Goal: Task Accomplishment & Management: Complete application form

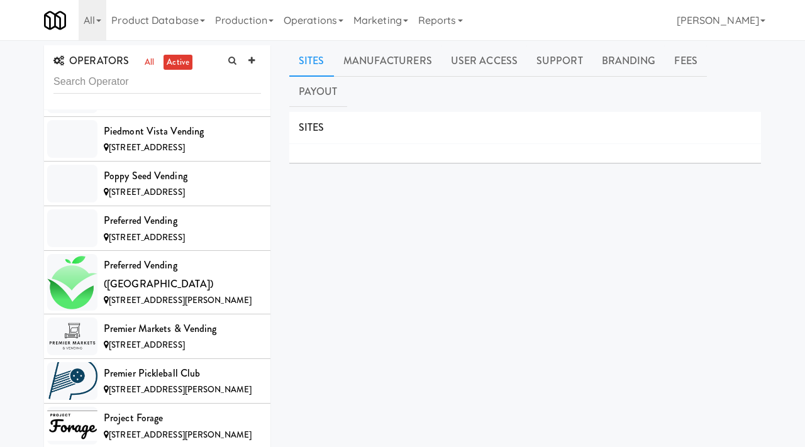
scroll to position [8105, 0]
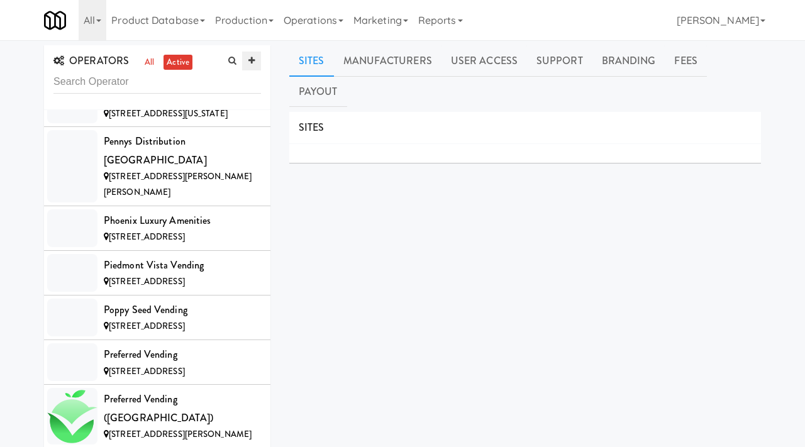
click at [250, 61] on icon at bounding box center [251, 61] width 6 height 8
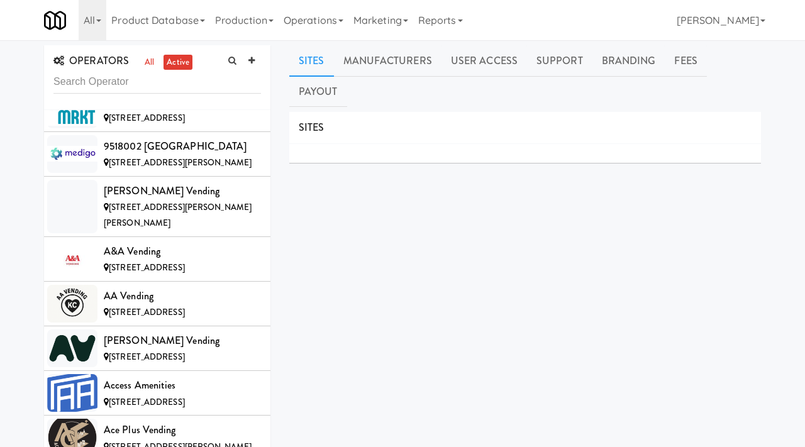
scroll to position [0, 0]
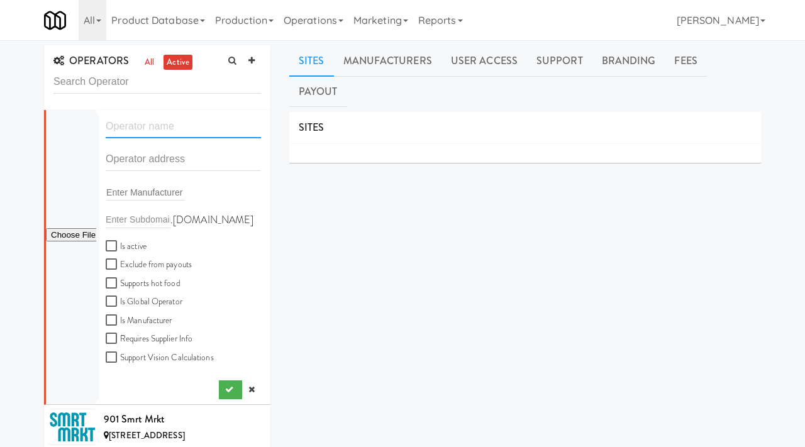
click at [162, 124] on input "text" at bounding box center [183, 126] width 155 height 23
paste input "Pack 3 Vending"
type input "Pack 3 Vending"
click at [161, 156] on input "text" at bounding box center [183, 159] width 155 height 23
paste input "6470 Stone Valley Dr"
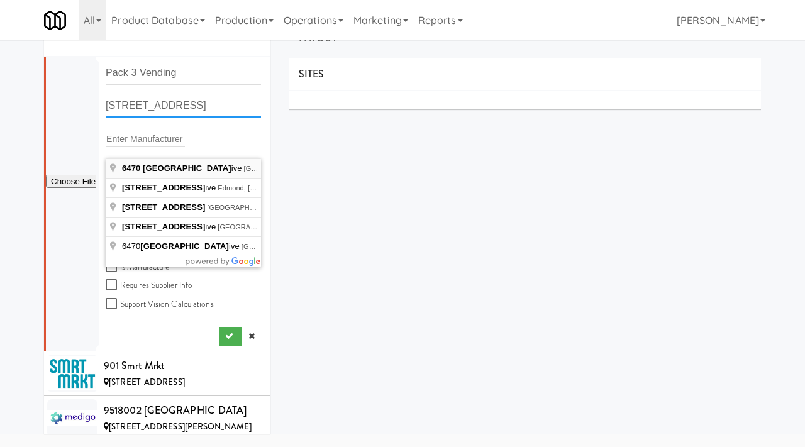
scroll to position [56, 0]
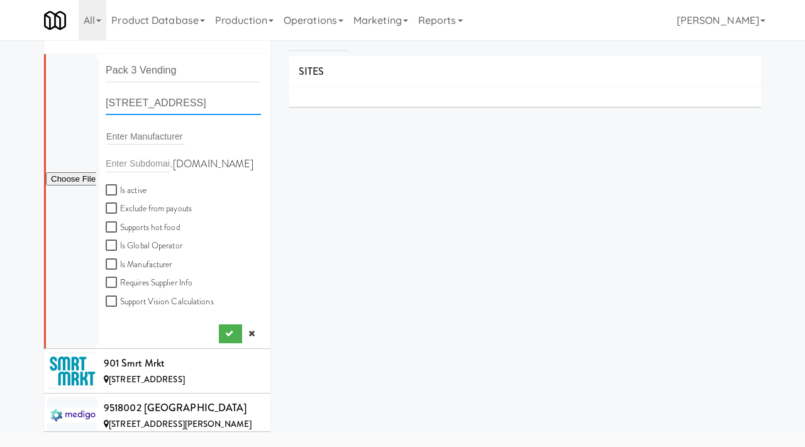
click at [243, 104] on input "6470 Stone Valley Drive, Reno, NV, USA" at bounding box center [183, 103] width 155 height 23
drag, startPoint x: 252, startPoint y: 103, endPoint x: 344, endPoint y: 98, distance: 92.6
click at [344, 98] on div "OPERATORS all active Pack 3 Vending 6470 Stone Valley Drive, Reno, NV, USA Ente…" at bounding box center [403, 258] width 736 height 538
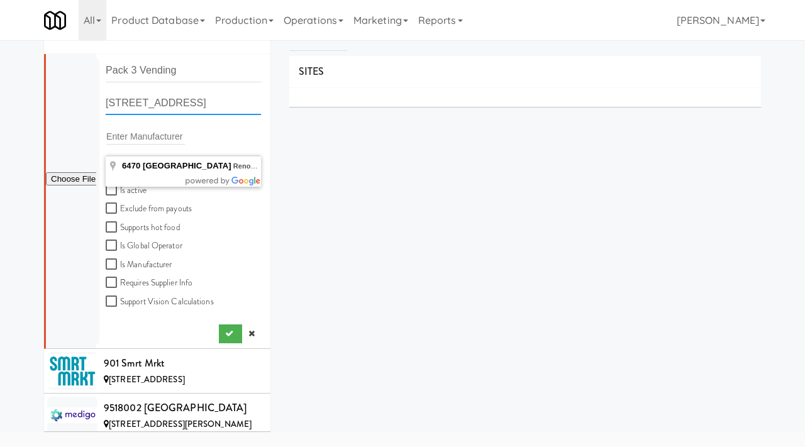
drag, startPoint x: 251, startPoint y: 104, endPoint x: 294, endPoint y: 109, distance: 43.7
click at [294, 109] on div "OPERATORS all active Pack 3 Vending 6470 Stone Valley Drive, Reno, NC Enter Man…" at bounding box center [403, 258] width 736 height 538
type input "6470 Stone Valley Drive, Reno, NV, USA"
click at [114, 184] on label "Is active" at bounding box center [126, 191] width 41 height 16
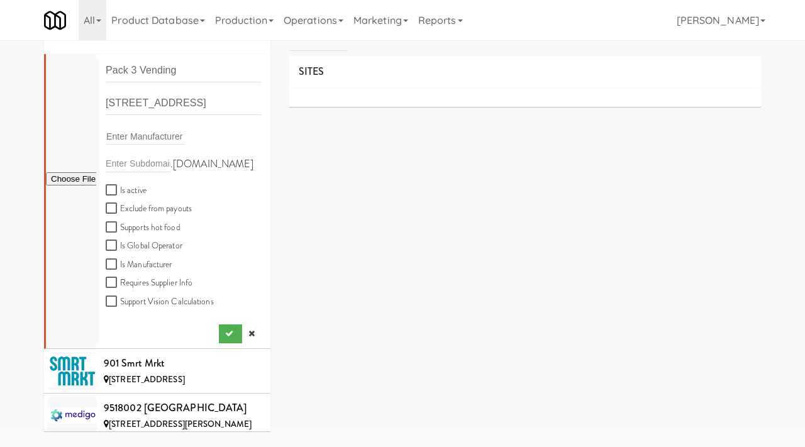
click at [114, 186] on input "Is active" at bounding box center [113, 191] width 14 height 10
checkbox input "true"
click at [229, 331] on icon "submit" at bounding box center [229, 334] width 8 height 8
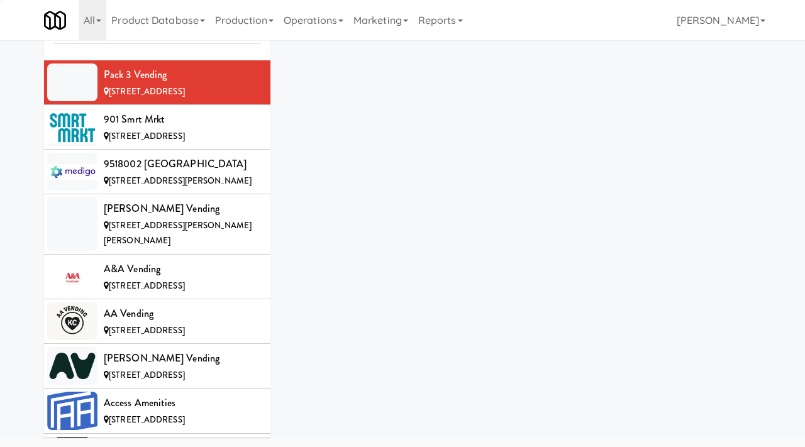
scroll to position [56, 0]
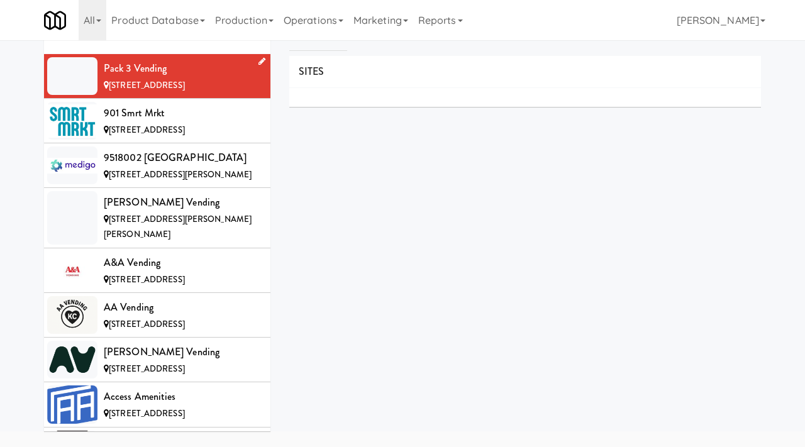
click at [259, 64] on icon at bounding box center [261, 61] width 7 height 8
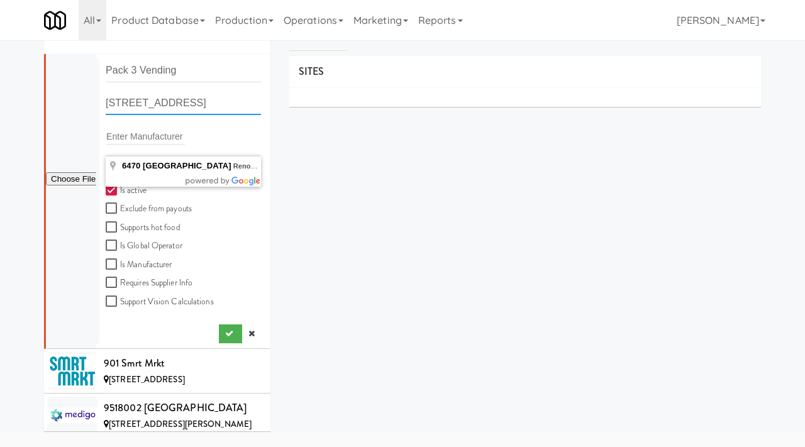
drag, startPoint x: 234, startPoint y: 102, endPoint x: 266, endPoint y: 106, distance: 32.3
click at [266, 106] on div "6470 Stone Valley Dr, Reno NV" at bounding box center [183, 108] width 174 height 33
type input "6470 Stone Valley Dr, Reno, NC"
click at [247, 331] on link at bounding box center [251, 333] width 19 height 19
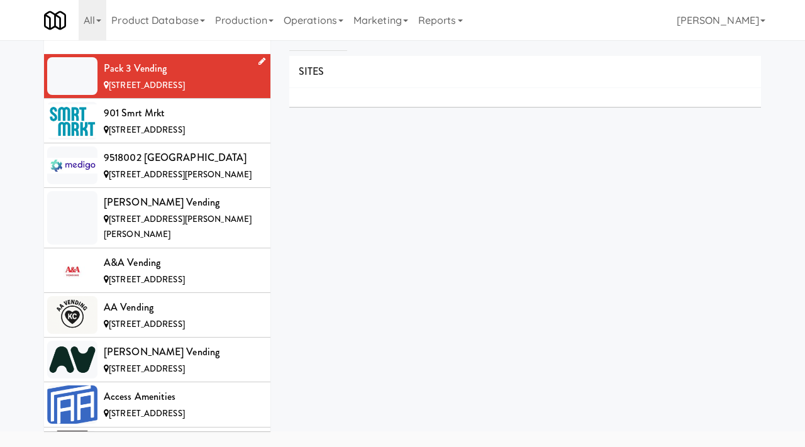
scroll to position [0, 0]
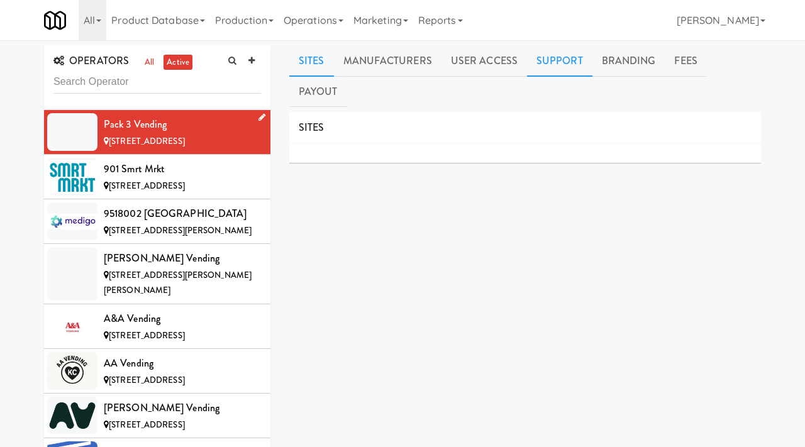
click at [575, 63] on link "Support" at bounding box center [559, 60] width 65 height 31
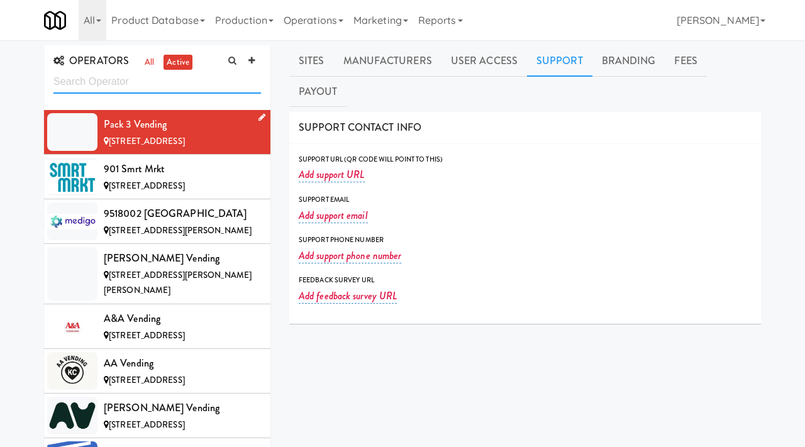
click at [115, 77] on input "text" at bounding box center [157, 81] width 208 height 23
type input "mosaic vending"
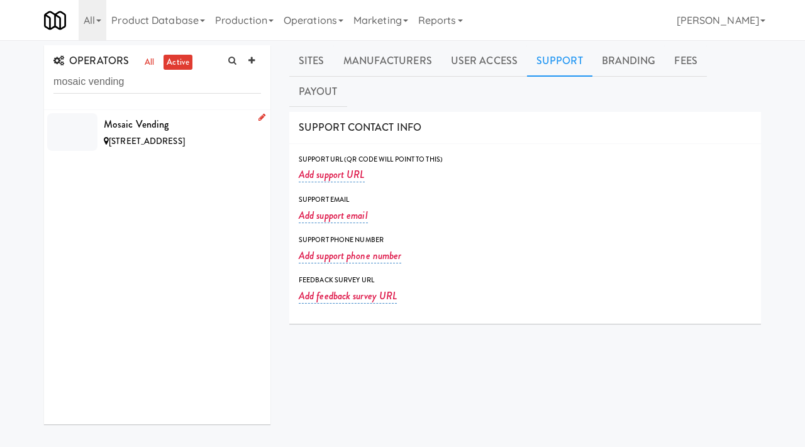
click at [197, 123] on div "Mosaic Vending" at bounding box center [182, 124] width 157 height 19
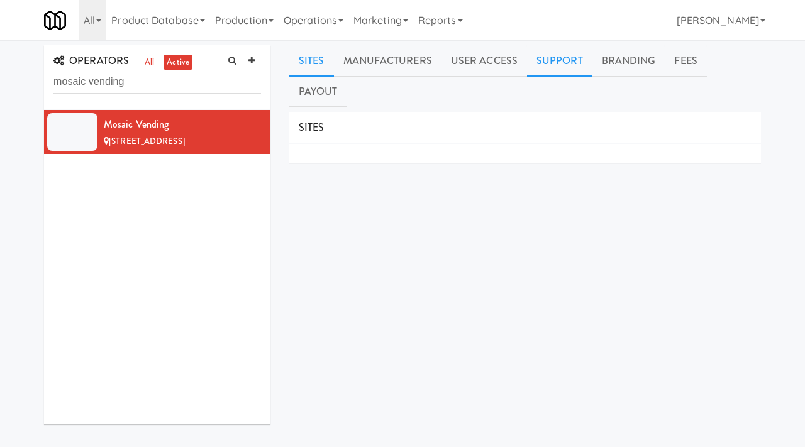
click at [562, 51] on link "Support" at bounding box center [559, 60] width 65 height 31
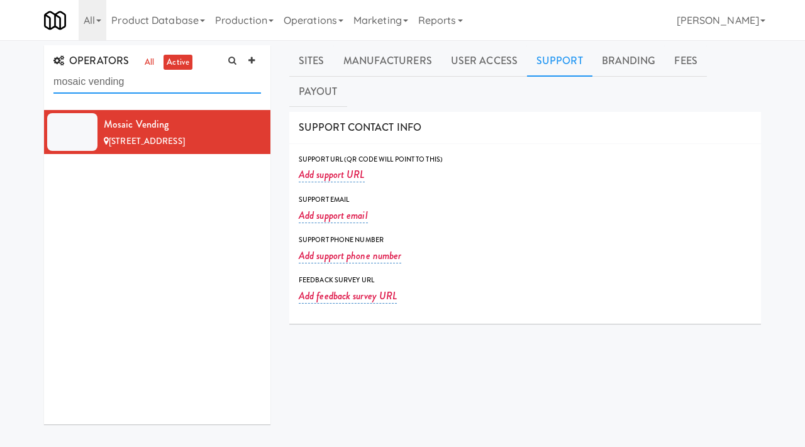
drag, startPoint x: 134, startPoint y: 89, endPoint x: 45, endPoint y: 85, distance: 89.4
click at [45, 85] on div "OPERATORS all active mosaic vending" at bounding box center [157, 77] width 226 height 65
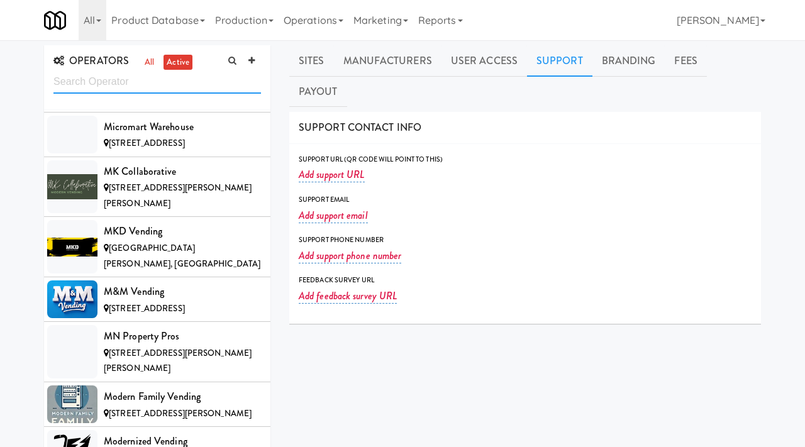
scroll to position [6755, 0]
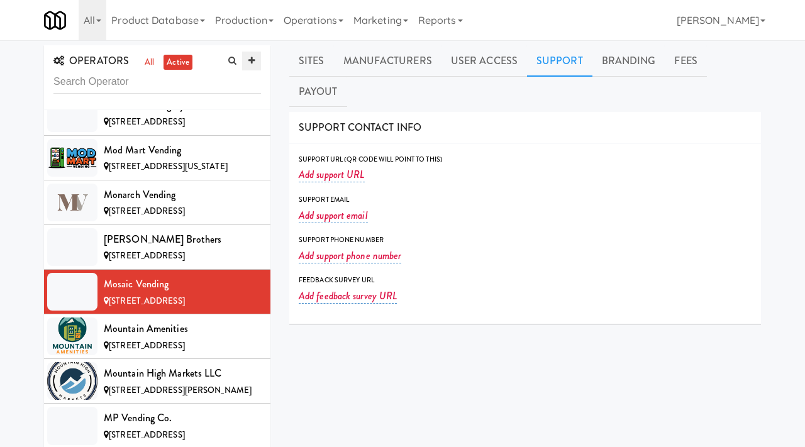
click at [247, 60] on link at bounding box center [251, 61] width 19 height 19
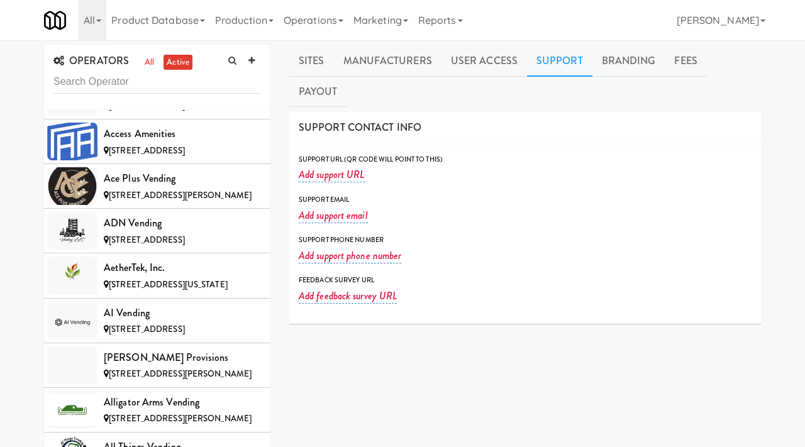
scroll to position [0, 0]
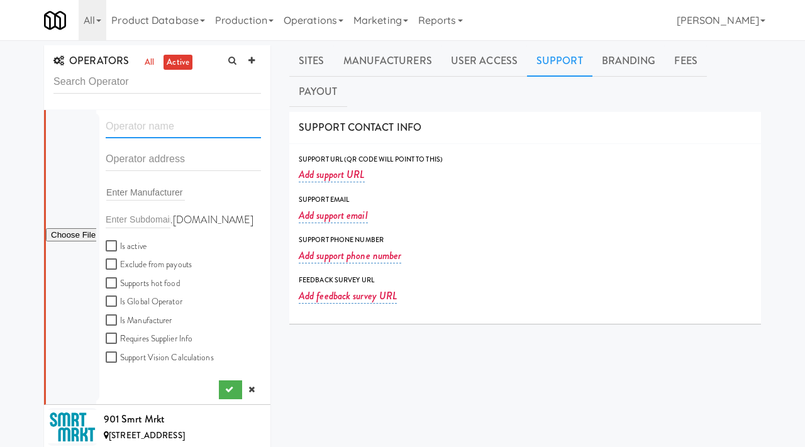
click at [135, 122] on input "text" at bounding box center [183, 126] width 155 height 23
paste input "AntMart"
type input "AntMart"
click at [142, 160] on input "text" at bounding box center [183, 159] width 155 height 23
paste input "1016 QUINCE LN"
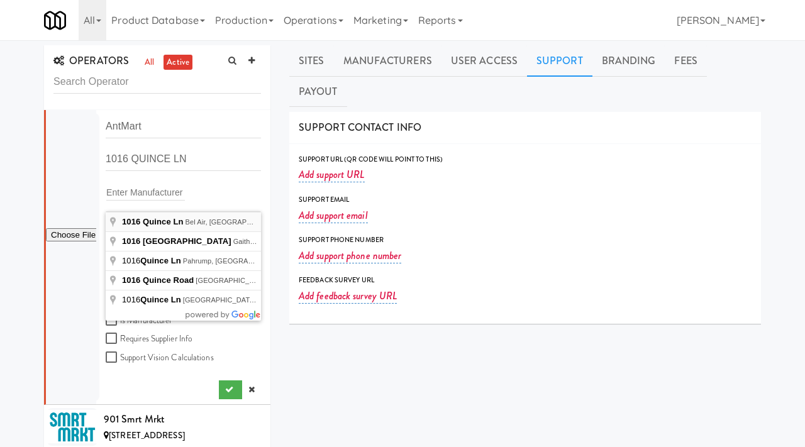
type input "1016 Quince Ln, Bel Air, MD, USA"
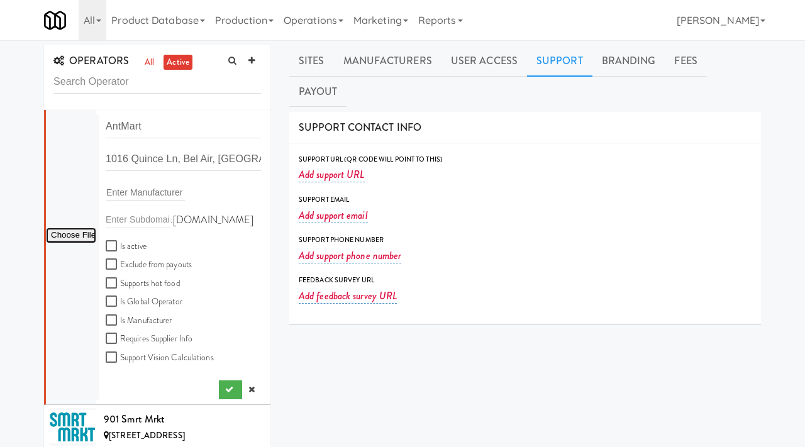
click at [72, 231] on input "file" at bounding box center [71, 236] width 50 height 16
click at [76, 234] on input "file" at bounding box center [71, 236] width 50 height 16
type input "C:\fakepath\c3d597df-52d4-48a6-8750-569e20691419-0-2logo___dark_icon__270_x_270…"
click at [114, 245] on input "Is active" at bounding box center [113, 246] width 14 height 10
checkbox input "true"
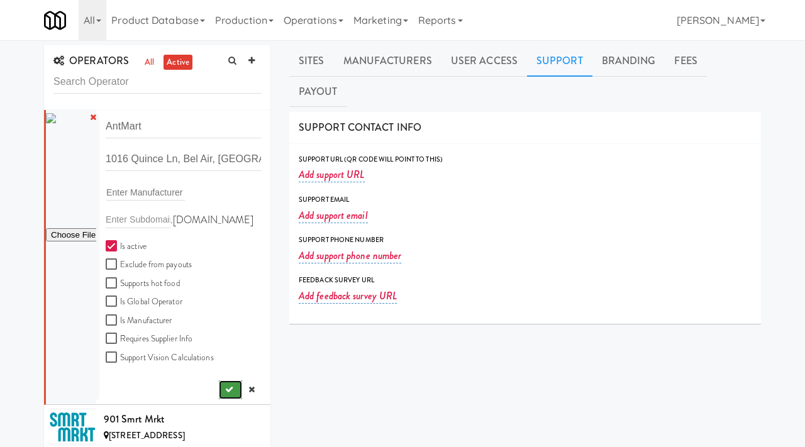
click at [228, 393] on icon "submit" at bounding box center [229, 389] width 8 height 8
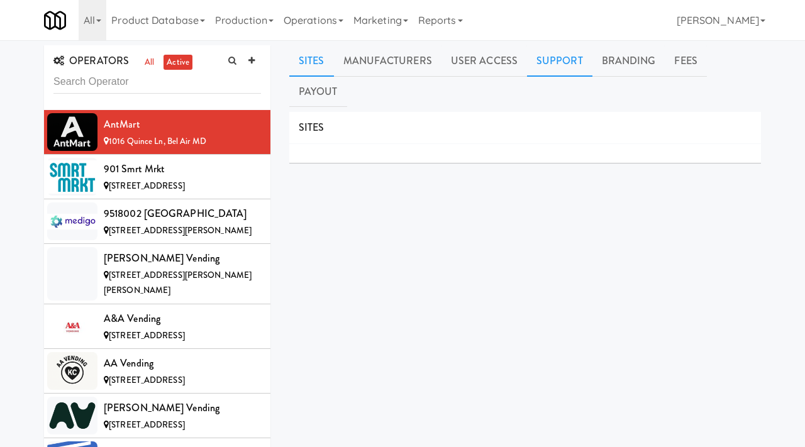
click at [543, 66] on link "Support" at bounding box center [559, 60] width 65 height 31
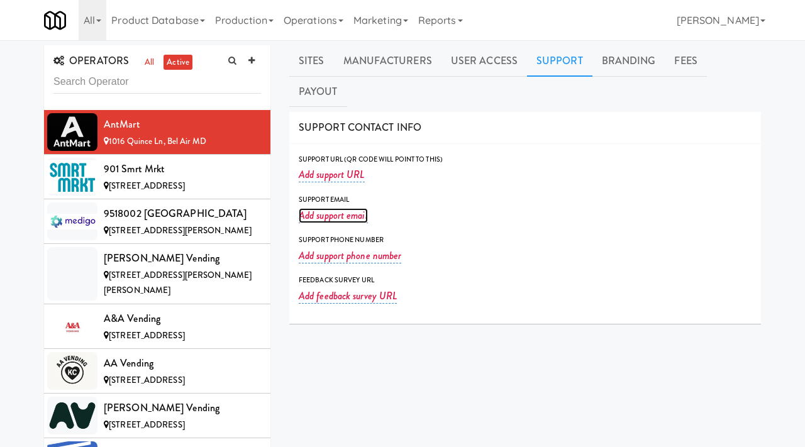
click at [326, 208] on link "Add support email" at bounding box center [333, 215] width 69 height 15
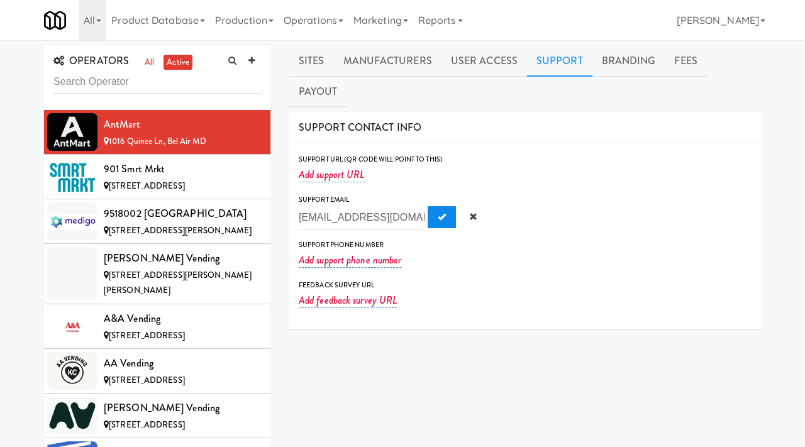
type input "ops@antmart.us"
click at [438, 213] on span "Submit" at bounding box center [442, 217] width 8 height 8
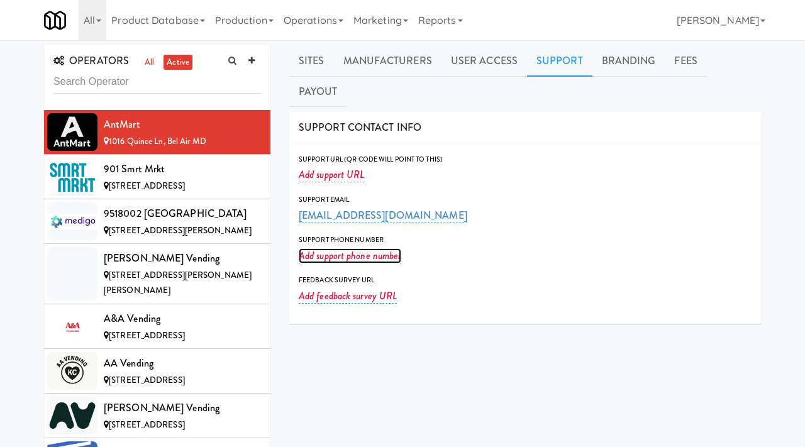
click at [334, 248] on link "Add support phone number" at bounding box center [350, 255] width 103 height 15
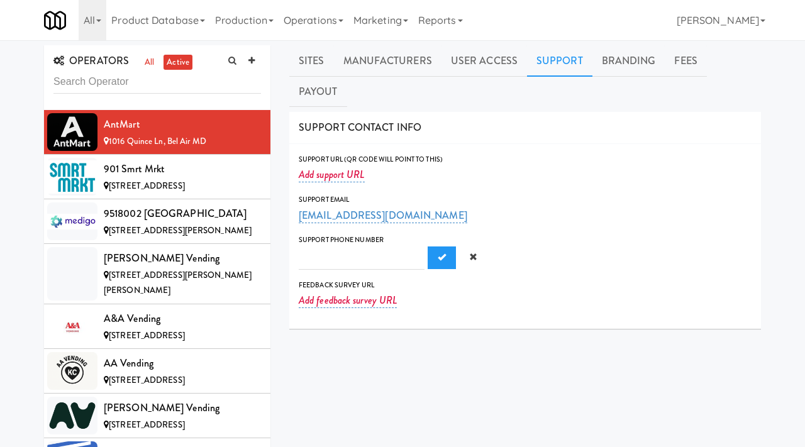
click at [318, 247] on input "text" at bounding box center [362, 258] width 126 height 23
type input "2406302014"
click at [438, 253] on span "Submit" at bounding box center [442, 257] width 8 height 8
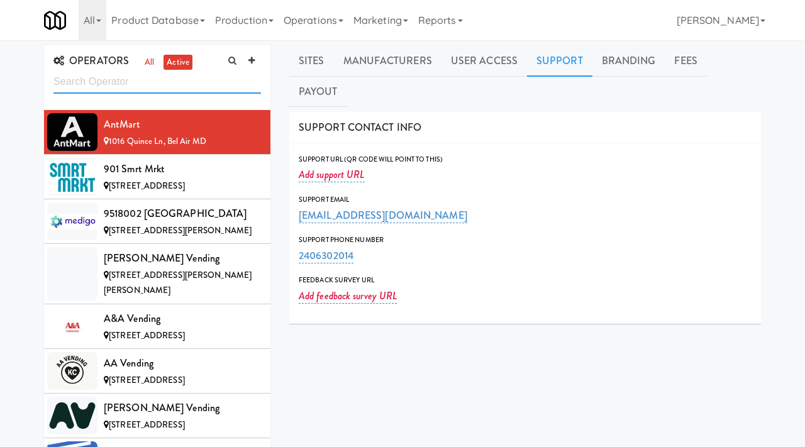
click at [112, 85] on input "text" at bounding box center [157, 81] width 208 height 23
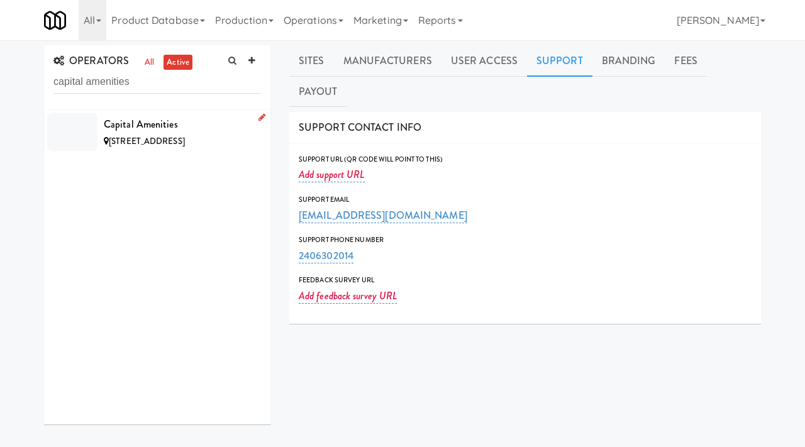
click at [209, 128] on div "Capital Amenities" at bounding box center [182, 124] width 157 height 19
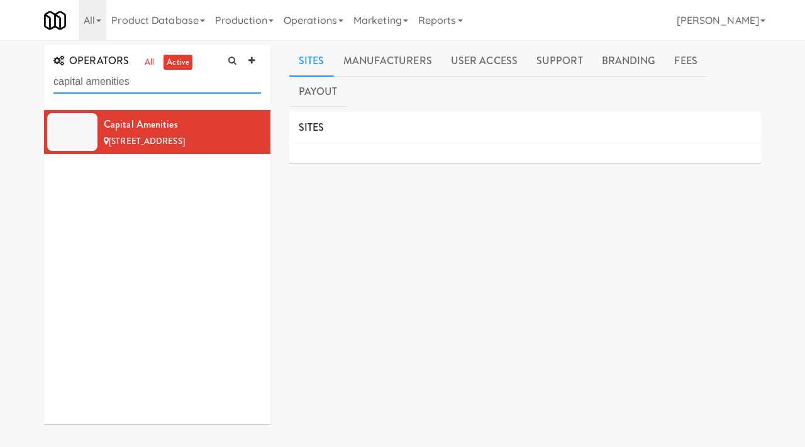
drag, startPoint x: 82, startPoint y: 88, endPoint x: 57, endPoint y: 87, distance: 25.2
click at [57, 87] on input "capital amenities" at bounding box center [157, 81] width 208 height 23
click at [140, 82] on input "capital amenities" at bounding box center [157, 81] width 208 height 23
type input "mcs"
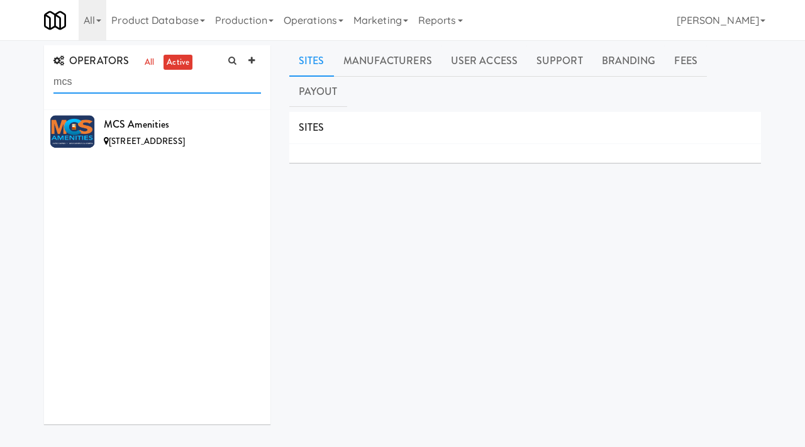
click at [260, 70] on input "mcs" at bounding box center [157, 81] width 208 height 23
click at [256, 64] on link at bounding box center [251, 61] width 19 height 19
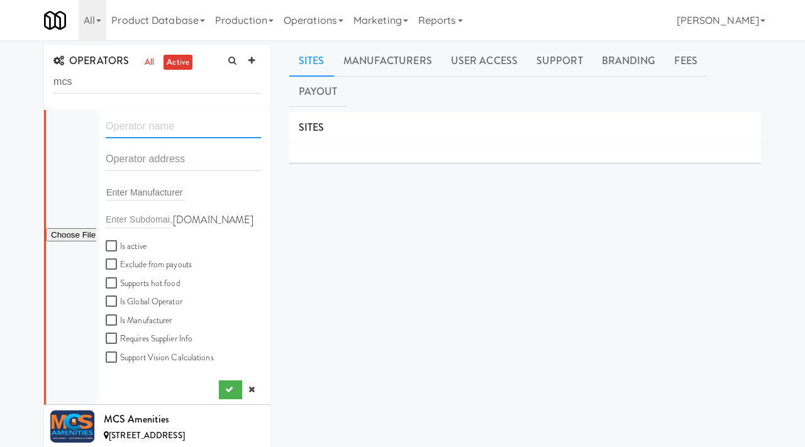
click at [147, 120] on input "text" at bounding box center [183, 126] width 155 height 23
paste input "Little Gems Vending"
type input "Little Gems Vending"
click at [133, 158] on input "text" at bounding box center [183, 159] width 155 height 23
paste input "16212 Frederick Road"
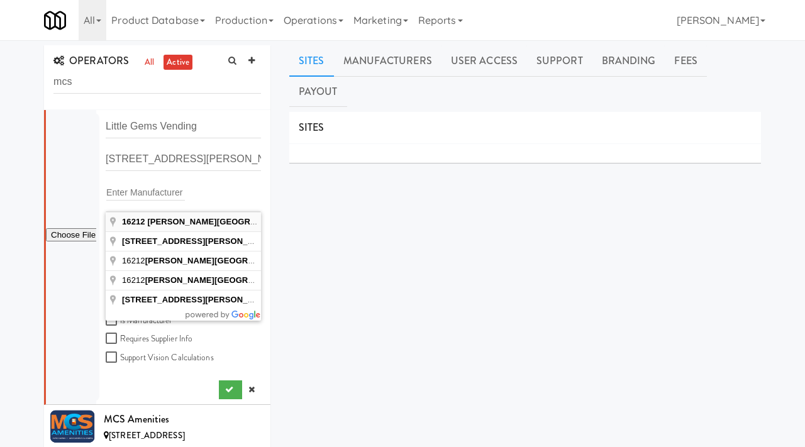
type input "16212 Frederick Road, Woodbine, MD, USA"
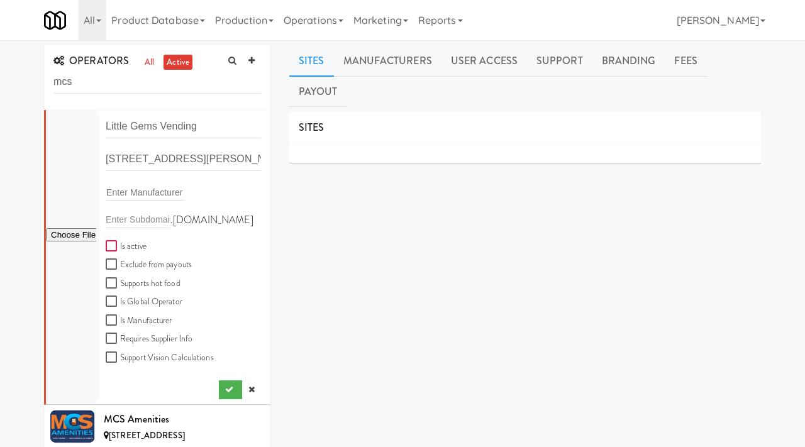
click at [108, 246] on input "Is active" at bounding box center [113, 246] width 14 height 10
checkbox input "true"
click at [69, 232] on input "file" at bounding box center [71, 236] width 50 height 16
type input "C:\fakepath\b10f79a9-c1ab-4fc3-89a6-6ed1bd209aee-0-2logo___dark_icon__270_x_270…"
click at [222, 389] on button "submit" at bounding box center [230, 389] width 23 height 19
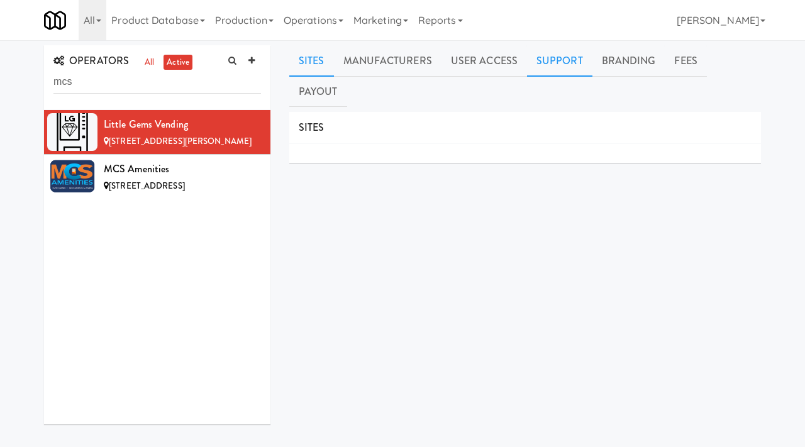
click at [573, 64] on link "Support" at bounding box center [559, 60] width 65 height 31
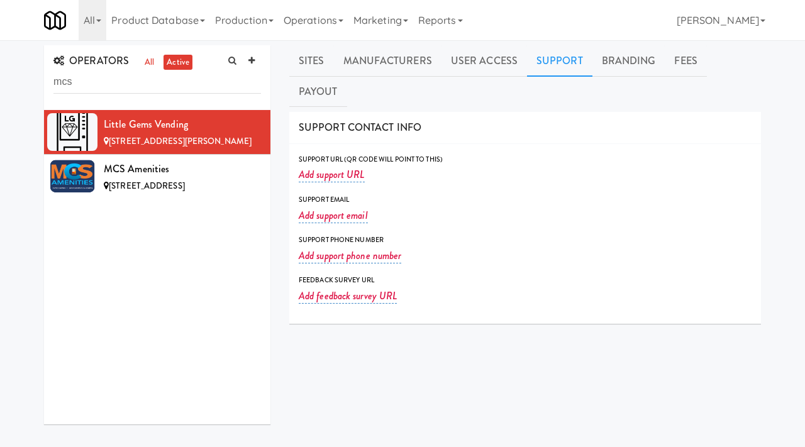
click at [313, 195] on div "Support Email Add support email" at bounding box center [525, 214] width 472 height 40
click at [317, 208] on link "Add support email" at bounding box center [333, 215] width 69 height 15
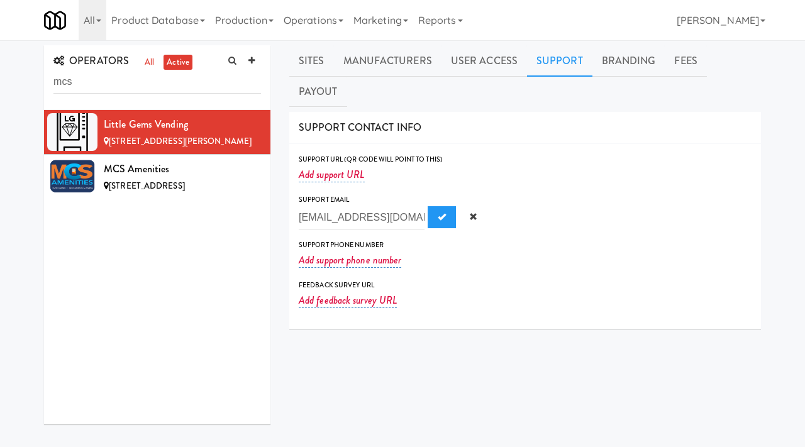
scroll to position [0, 27]
type input "info@littlegemsamenities.com"
click at [428, 206] on button "Submit" at bounding box center [442, 217] width 28 height 23
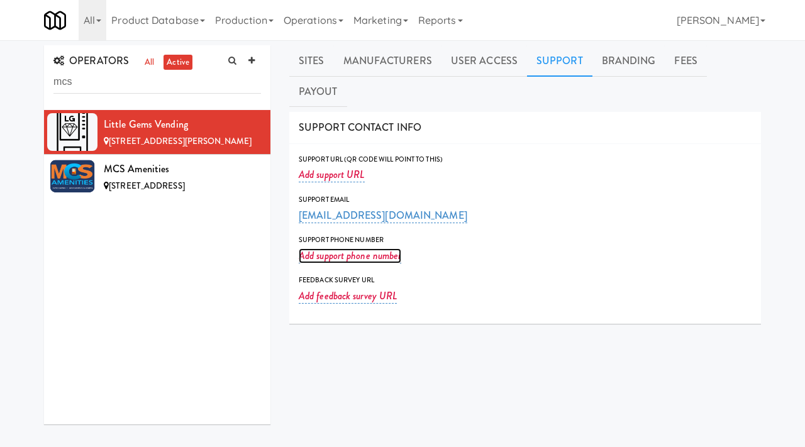
click at [319, 248] on link "Add support phone number" at bounding box center [350, 255] width 103 height 15
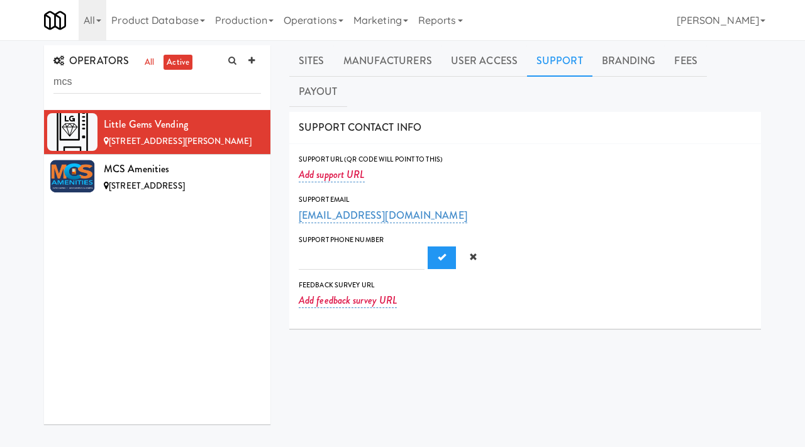
click at [328, 247] on input "text" at bounding box center [362, 258] width 126 height 23
type input "443-492-9891"
click at [438, 253] on span "Submit" at bounding box center [442, 257] width 8 height 8
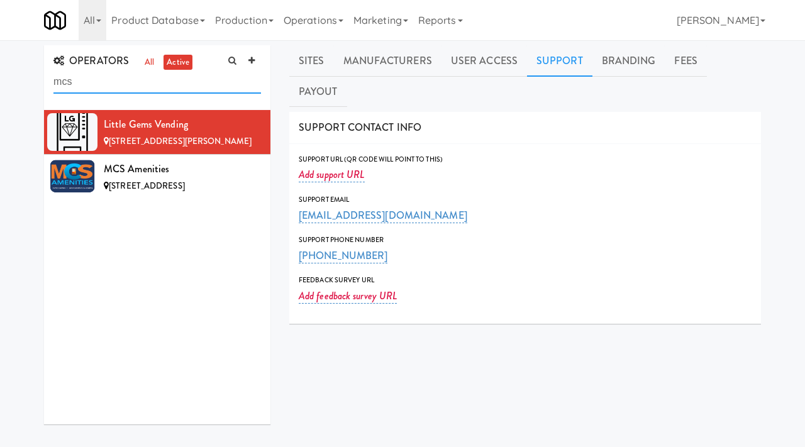
click at [114, 81] on input "mcs" at bounding box center [157, 81] width 208 height 23
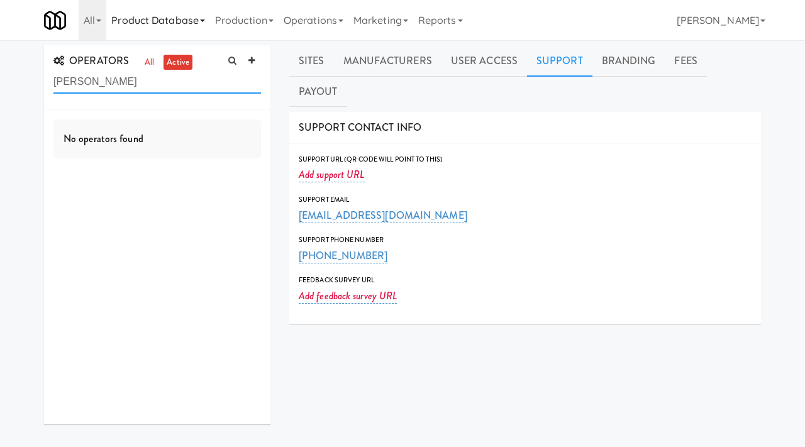
type input "fuller"
click at [253, 55] on link at bounding box center [251, 61] width 19 height 19
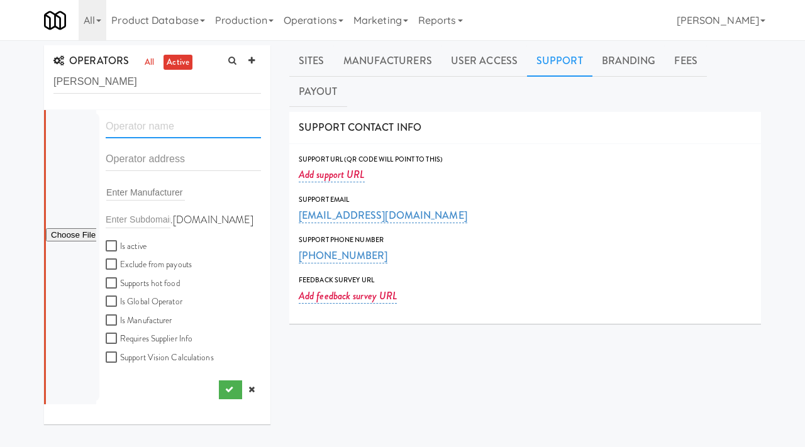
click at [167, 136] on input "text" at bounding box center [183, 126] width 155 height 23
type input "Fuller Vending"
click at [148, 158] on input "text" at bounding box center [183, 159] width 155 height 23
paste input "4020 E Hackamore Cir"
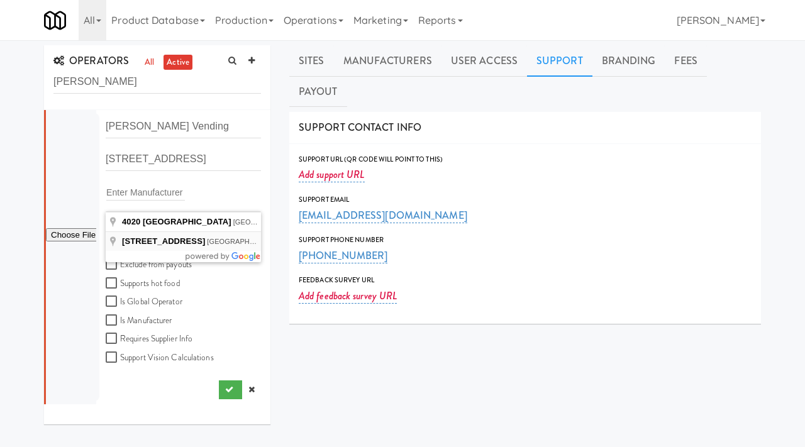
type input "4020 E Hackamore Cir, Mesa, AZ, USA"
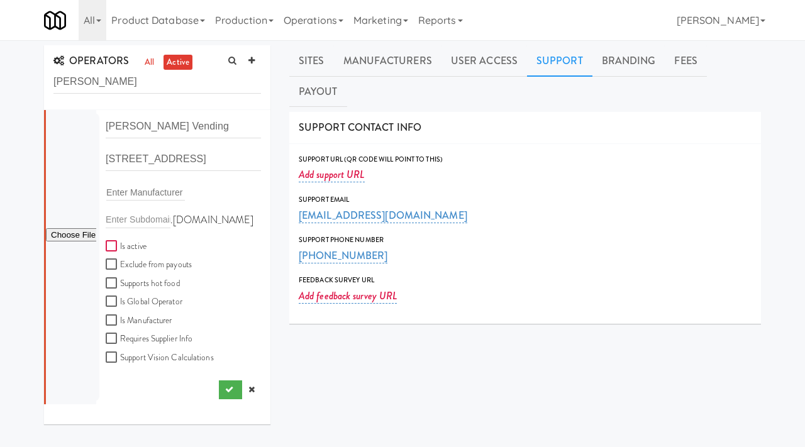
click at [108, 247] on input "Is active" at bounding box center [113, 246] width 14 height 10
checkbox input "true"
click at [225, 387] on icon "submit" at bounding box center [229, 389] width 8 height 8
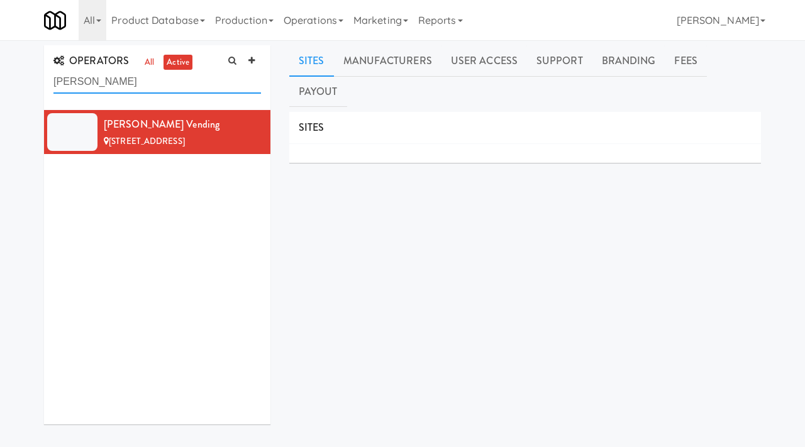
drag, startPoint x: 96, startPoint y: 89, endPoint x: 36, endPoint y: 84, distance: 60.0
click at [36, 84] on div "OPERATORS all active fuller Fuller Vending 4020 E Hackamore Cir, Mesa AZ" at bounding box center [157, 239] width 245 height 389
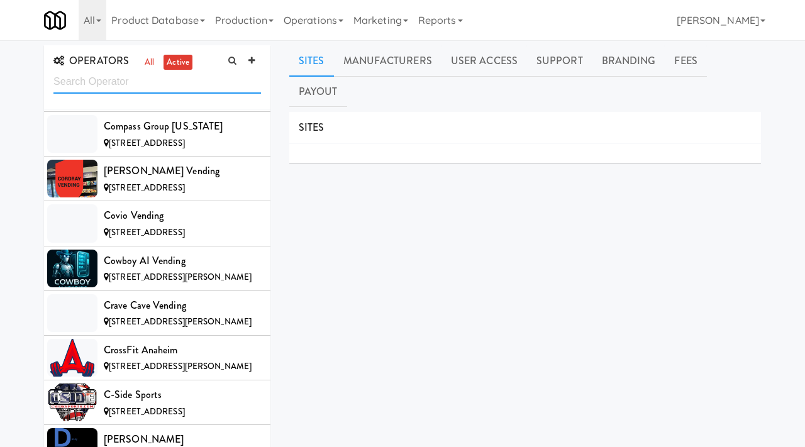
scroll to position [3816, 0]
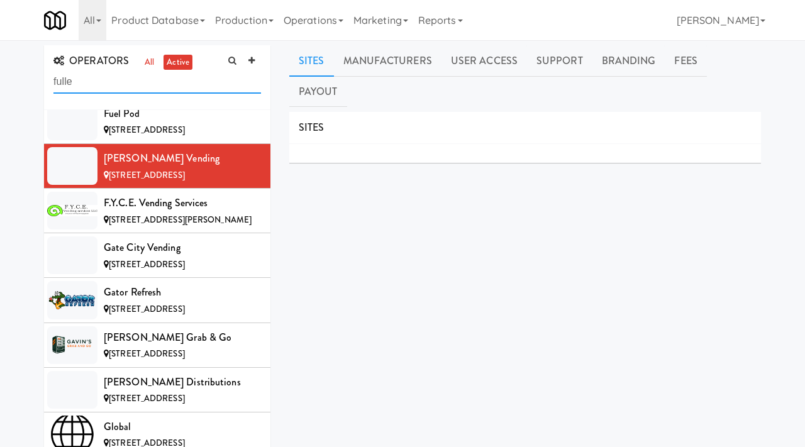
type input "fuller"
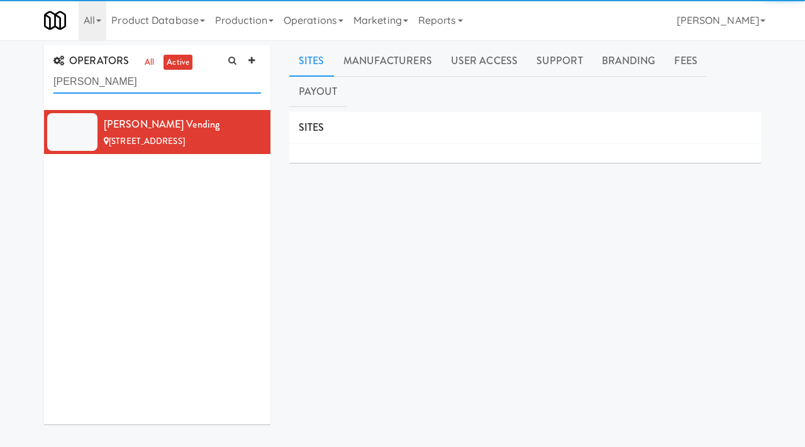
scroll to position [0, 0]
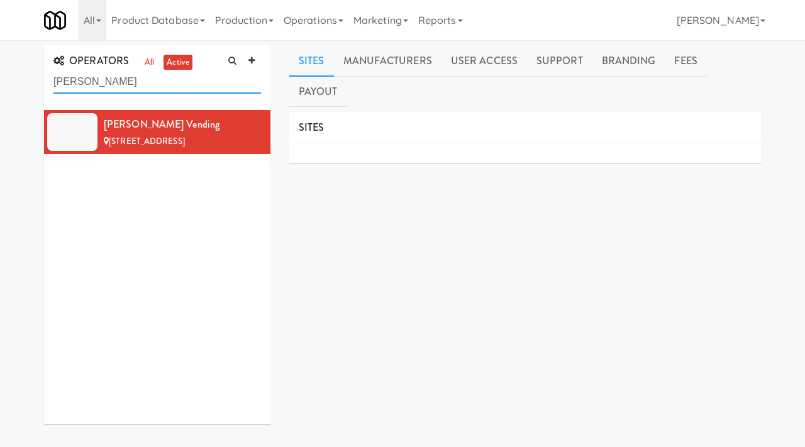
drag, startPoint x: 91, startPoint y: 81, endPoint x: 35, endPoint y: 80, distance: 56.6
click at [35, 80] on div "OPERATORS all active fuller Fuller Vending 4020 E Hackamore Cir, Mesa AZ" at bounding box center [157, 239] width 245 height 389
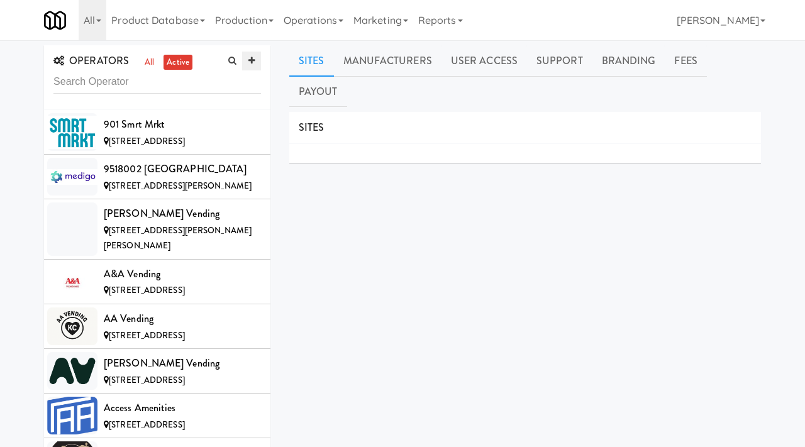
click at [252, 55] on link at bounding box center [251, 61] width 19 height 19
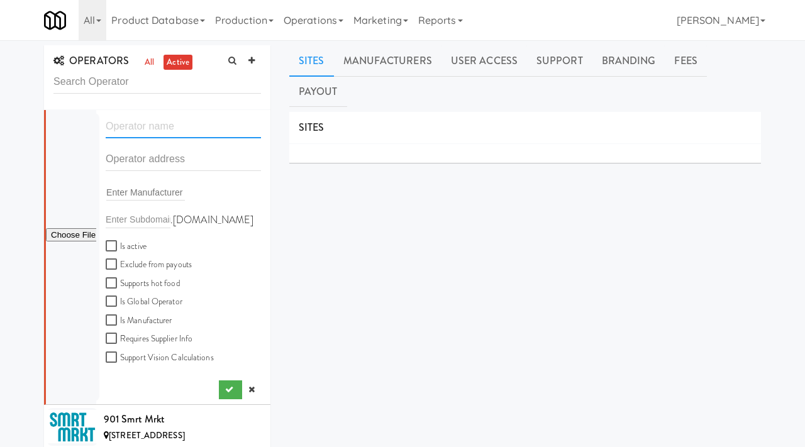
click at [131, 136] on input "text" at bounding box center [183, 126] width 155 height 23
paste input "Ingmart"
type input "Ingmart"
click at [111, 162] on input "text" at bounding box center [183, 159] width 155 height 23
paste input "5414 Mount Helena Ave"
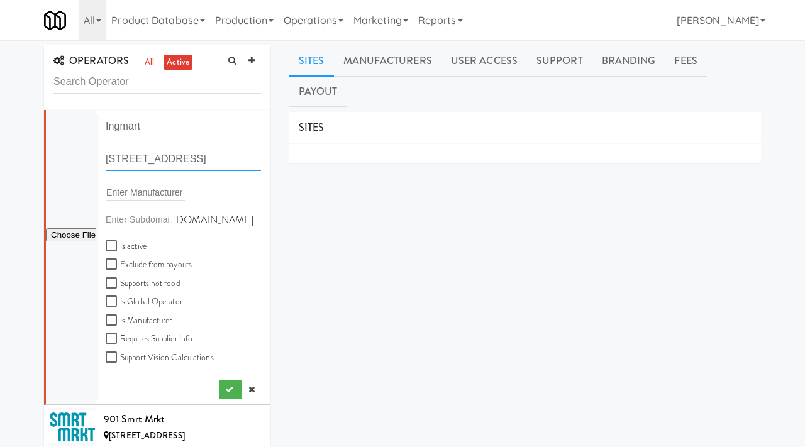
scroll to position [0, 79]
drag, startPoint x: 235, startPoint y: 158, endPoint x: 287, endPoint y: 164, distance: 53.1
click at [287, 164] on div "OPERATORS all active Ingmart 5414 Mount Helena Avenue, Eagle Rock, CA, USA Ente…" at bounding box center [403, 314] width 736 height 538
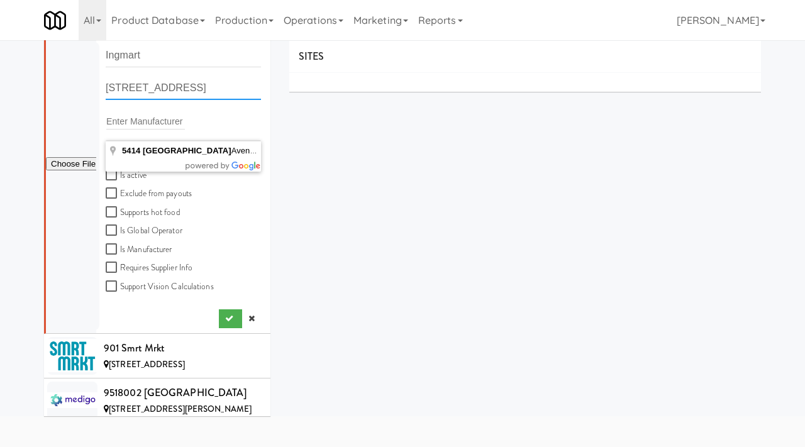
scroll to position [0, 19]
type input "5414 Mount Helena, Los Angeles, CA"
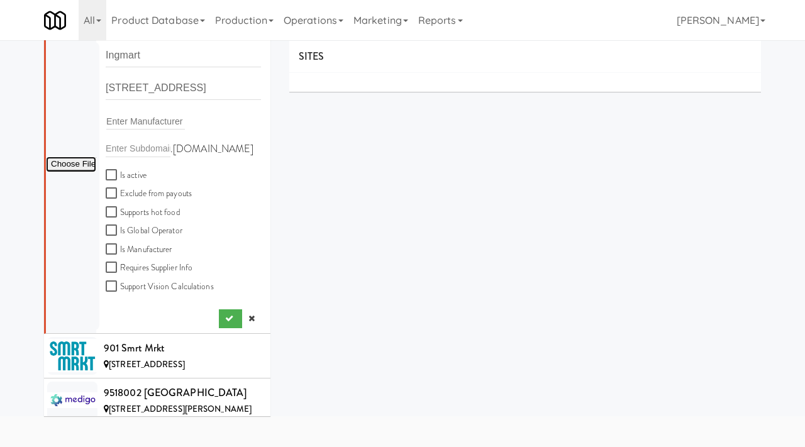
click at [81, 164] on input "file" at bounding box center [71, 165] width 50 height 16
type input "C:\fakepath\e8c7d4ec-3738-4d03-823f-07639c35a14f-0-2logo___dark_icon__270_x_270…"
click at [225, 323] on button "submit" at bounding box center [230, 318] width 23 height 19
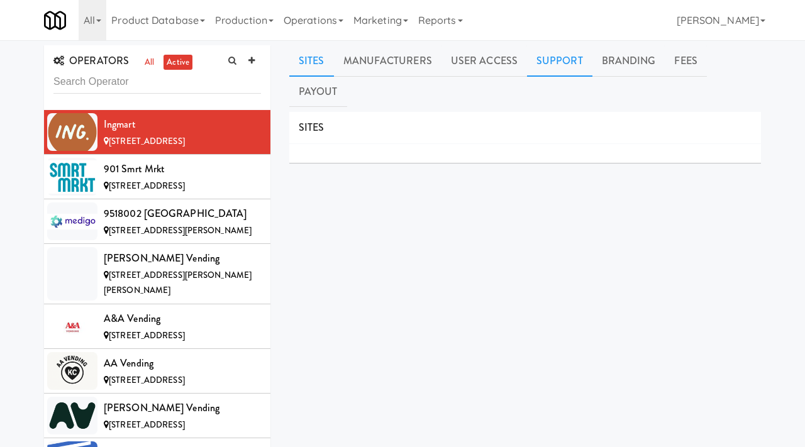
click at [541, 64] on link "Support" at bounding box center [559, 60] width 65 height 31
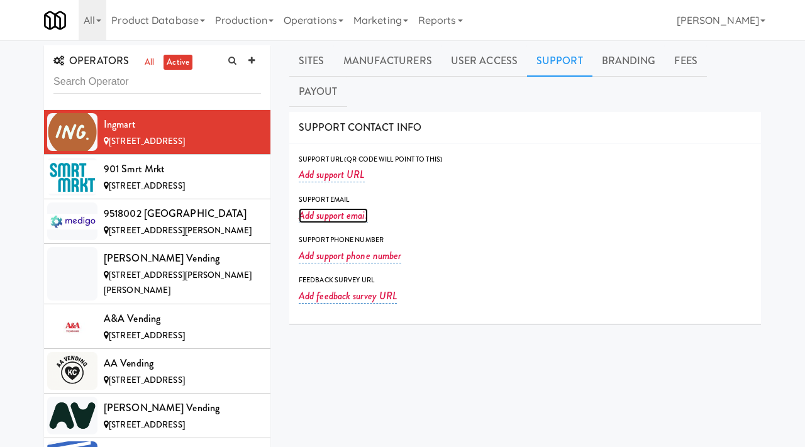
click at [332, 208] on link "Add support email" at bounding box center [333, 215] width 69 height 15
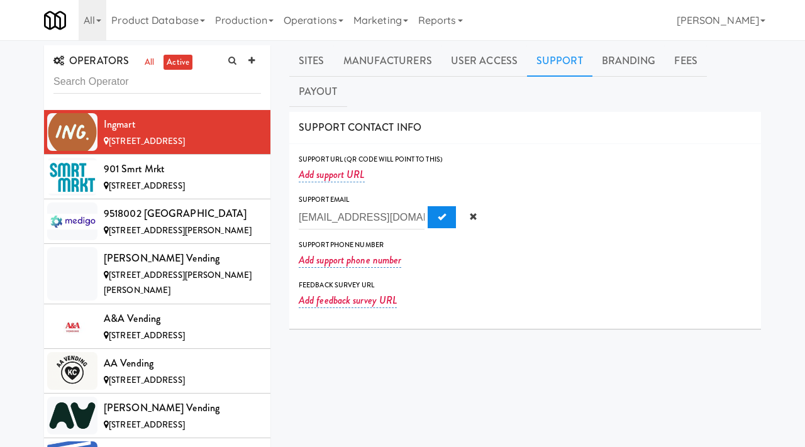
type input "ingmartllc@gmail.com"
click at [431, 206] on button "Submit" at bounding box center [442, 217] width 28 height 23
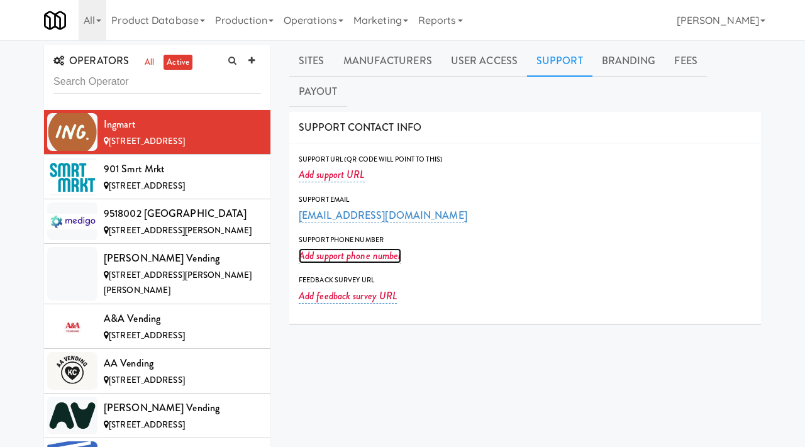
click at [321, 248] on link "Add support phone number" at bounding box center [350, 255] width 103 height 15
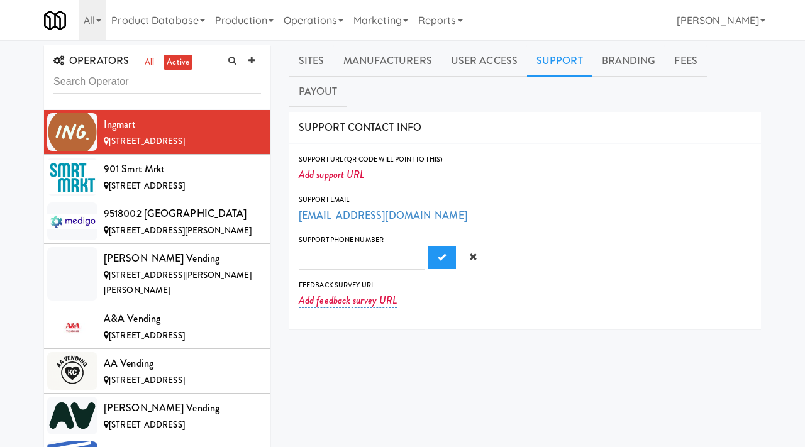
click at [299, 247] on input "text" at bounding box center [362, 258] width 126 height 23
type input "‪(323) 795-8180‬"
click at [438, 253] on span "Submit" at bounding box center [442, 257] width 8 height 8
